Goal: Transaction & Acquisition: Purchase product/service

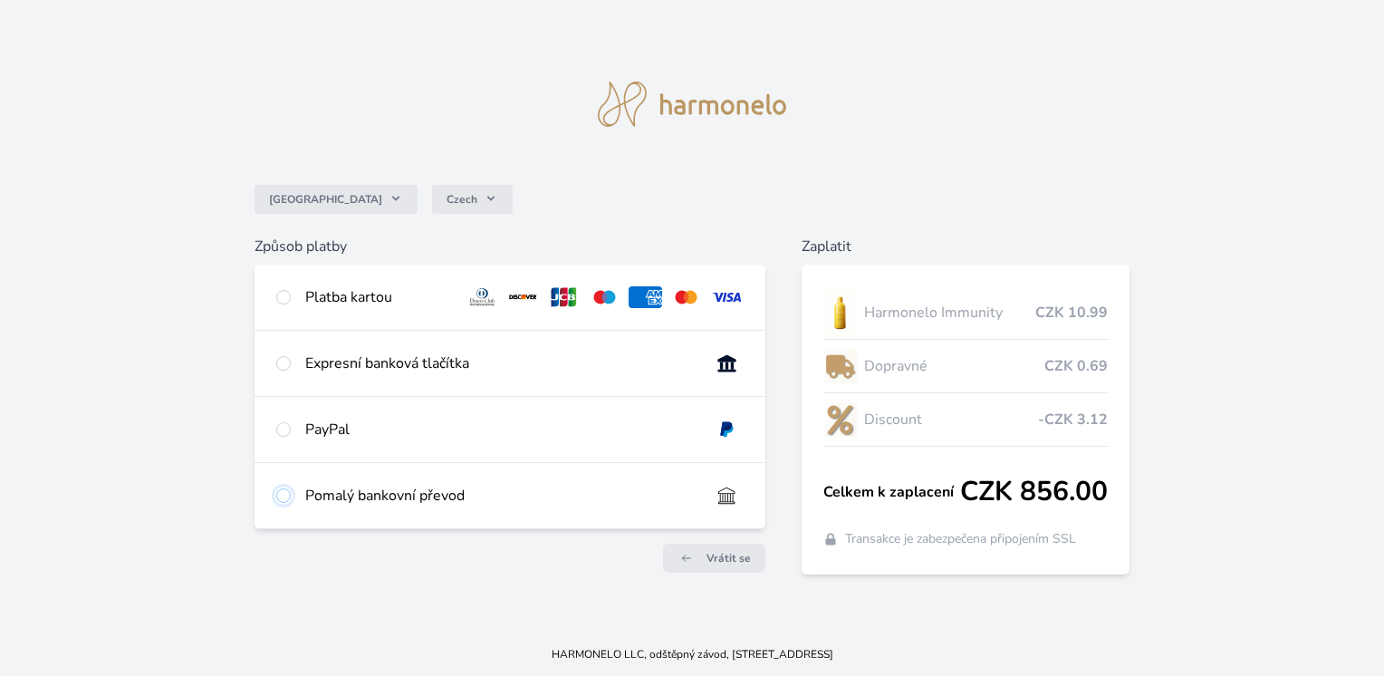
click at [279, 498] on input "radio" at bounding box center [283, 495] width 14 height 14
radio input "true"
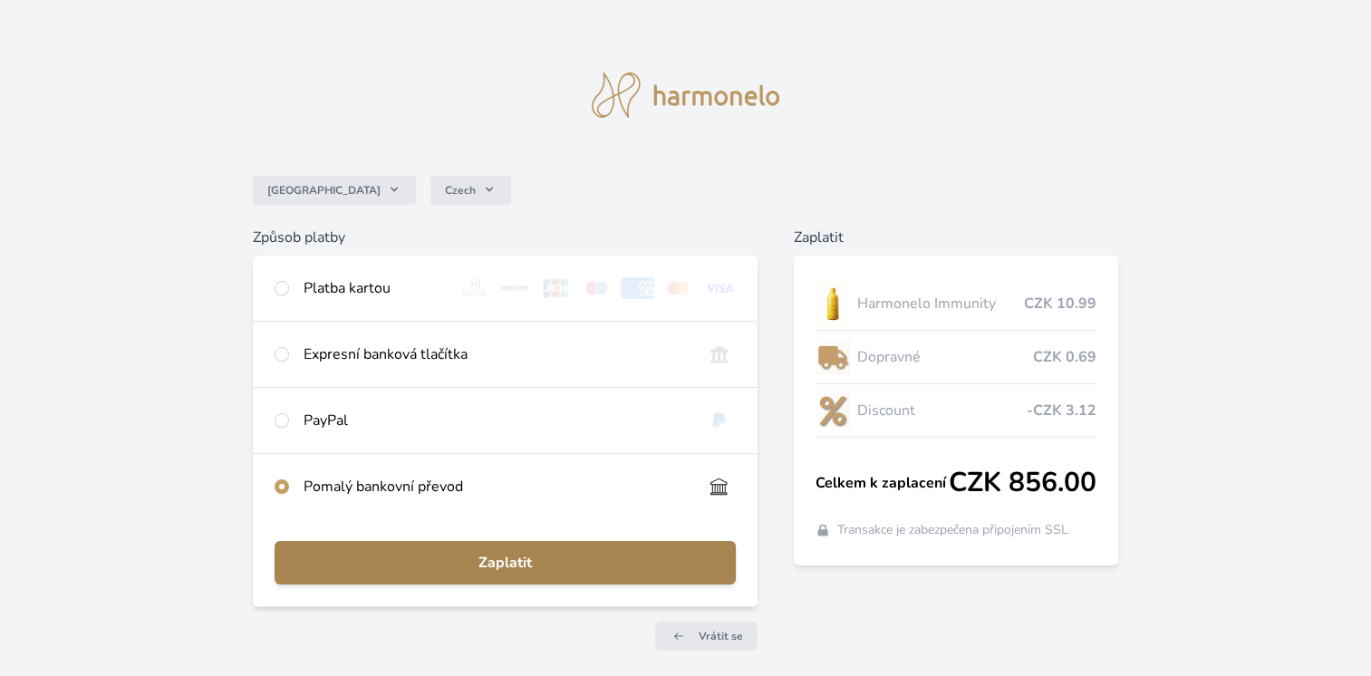
click at [486, 552] on span "Zaplatit" at bounding box center [505, 563] width 432 height 22
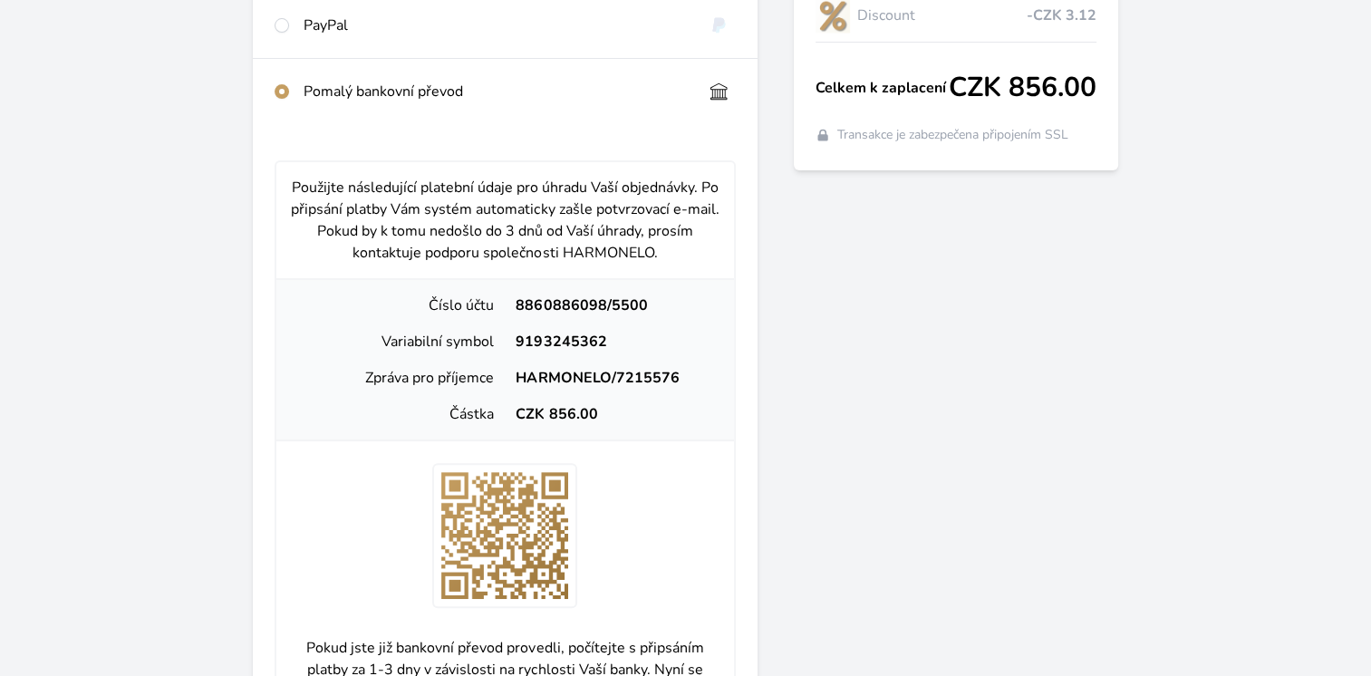
scroll to position [411, 0]
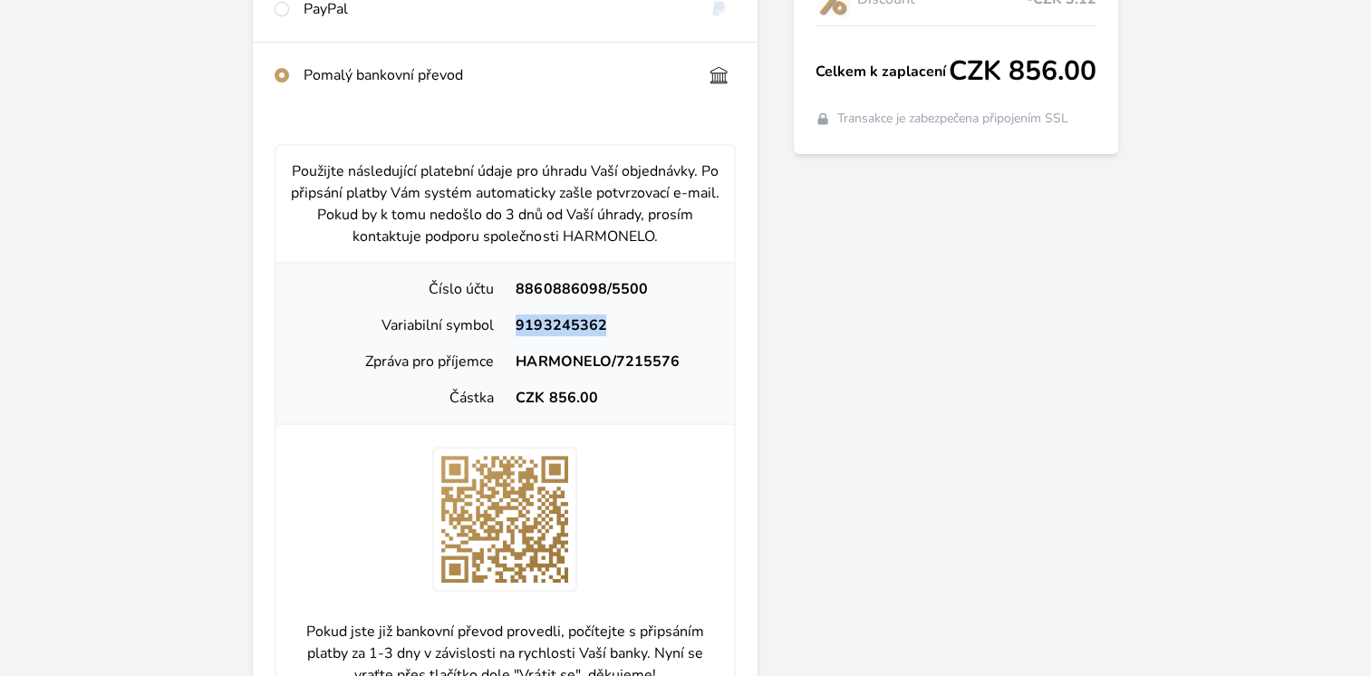
drag, startPoint x: 517, startPoint y: 324, endPoint x: 627, endPoint y: 317, distance: 109.9
click at [627, 317] on div "9193245362" at bounding box center [612, 325] width 215 height 22
copy div "9193245362"
drag, startPoint x: 514, startPoint y: 353, endPoint x: 689, endPoint y: 348, distance: 174.9
click at [689, 348] on div "Zpráva pro příjemce HARMONELO/7215576" at bounding box center [505, 361] width 443 height 36
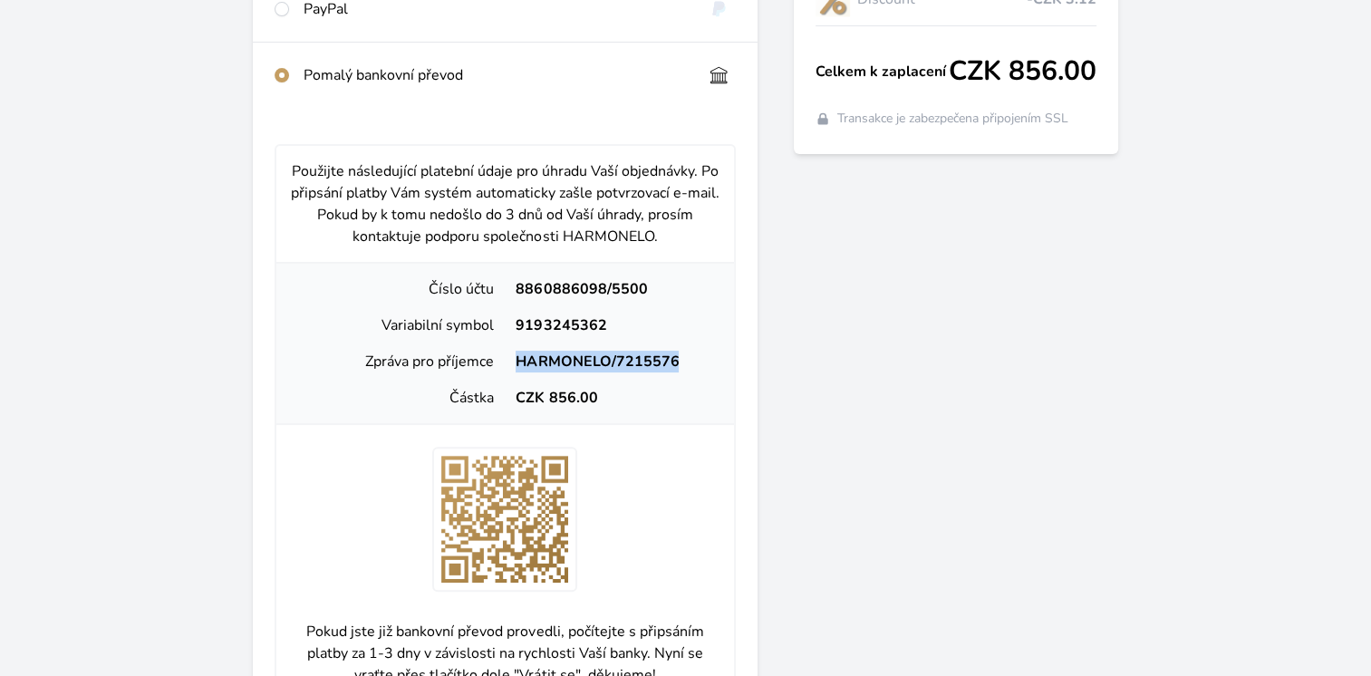
copy div "HARMONELO/7215576"
